Goal: Information Seeking & Learning: Learn about a topic

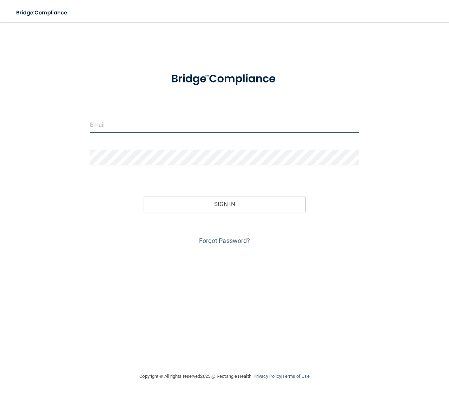
click at [170, 122] on input "email" at bounding box center [224, 125] width 269 height 16
type input "[EMAIL_ADDRESS][DOMAIN_NAME]"
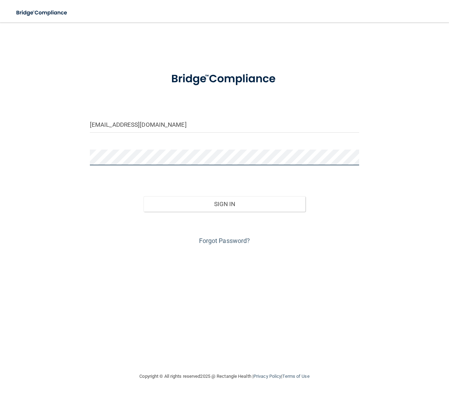
click at [144, 196] on button "Sign In" at bounding box center [225, 203] width 162 height 15
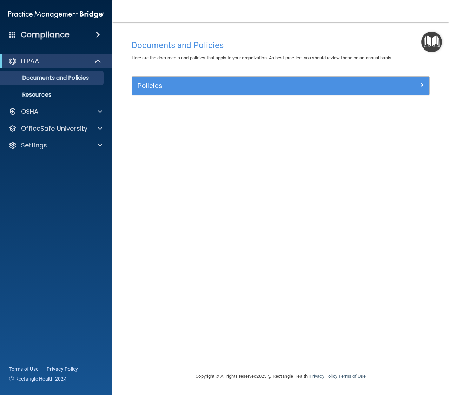
click at [82, 37] on div "Compliance" at bounding box center [56, 34] width 112 height 15
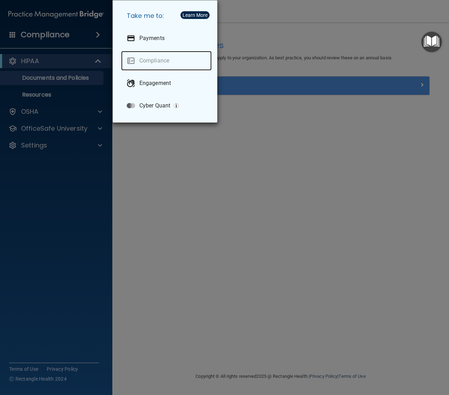
click at [151, 60] on link "Compliance" at bounding box center [166, 61] width 91 height 20
click at [81, 40] on div "Take me to: Payments Compliance Engagement Cyber Quant" at bounding box center [224, 197] width 449 height 395
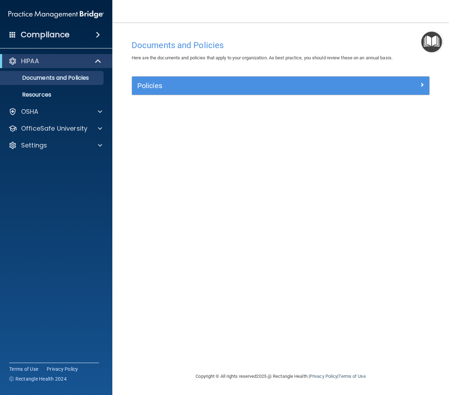
click at [97, 35] on span at bounding box center [98, 35] width 4 height 8
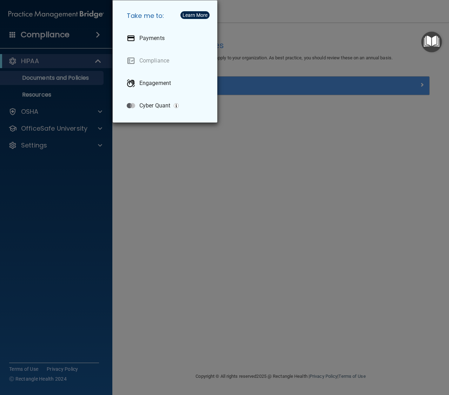
click at [55, 76] on div "Take me to: Payments Compliance Engagement Cyber Quant" at bounding box center [224, 197] width 449 height 395
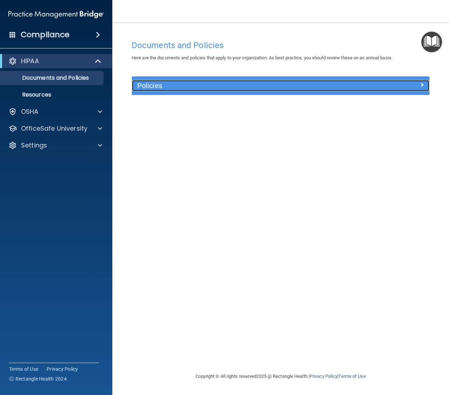
click at [164, 84] on h5 "Policies" at bounding box center [243, 86] width 213 height 8
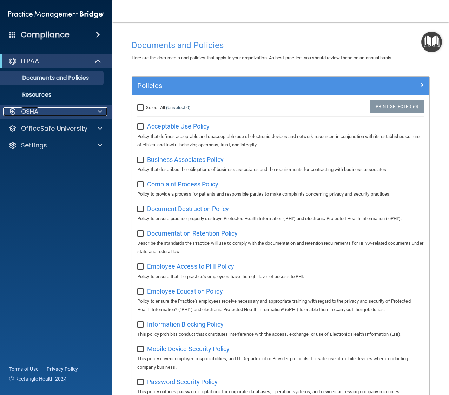
click at [47, 111] on div "OSHA" at bounding box center [46, 111] width 87 height 8
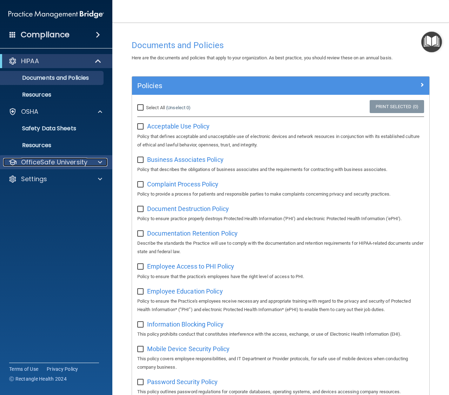
click at [55, 162] on p "OfficeSafe University" at bounding box center [54, 162] width 66 height 8
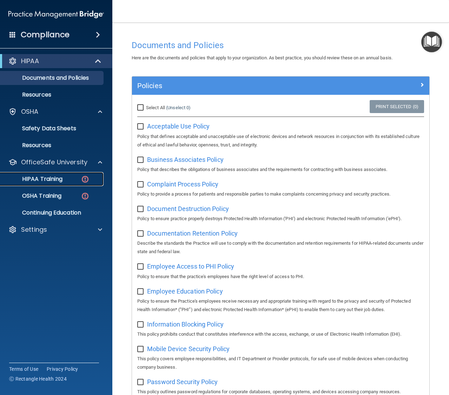
click at [69, 176] on div "HIPAA Training" at bounding box center [53, 179] width 96 height 7
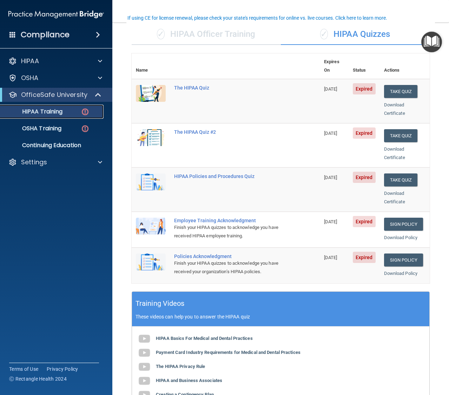
scroll to position [53, 0]
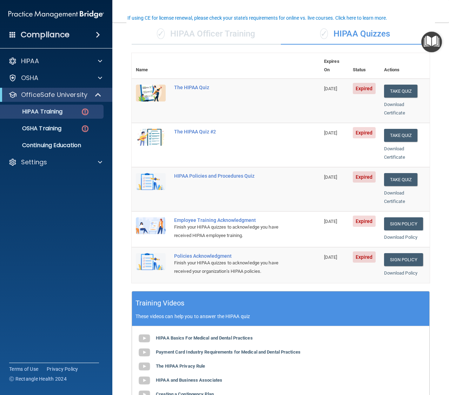
click at [362, 83] on span "Expired" at bounding box center [364, 88] width 23 height 11
click at [31, 129] on p "OSHA Training" at bounding box center [33, 128] width 57 height 7
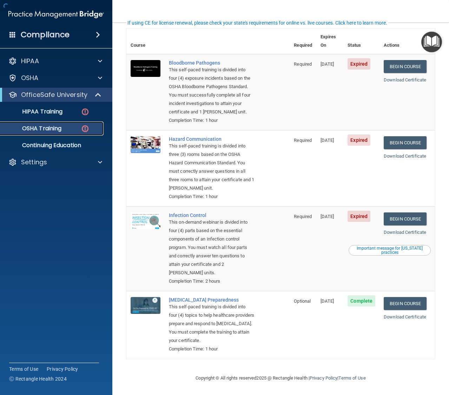
scroll to position [53, 0]
